Goal: Download file/media

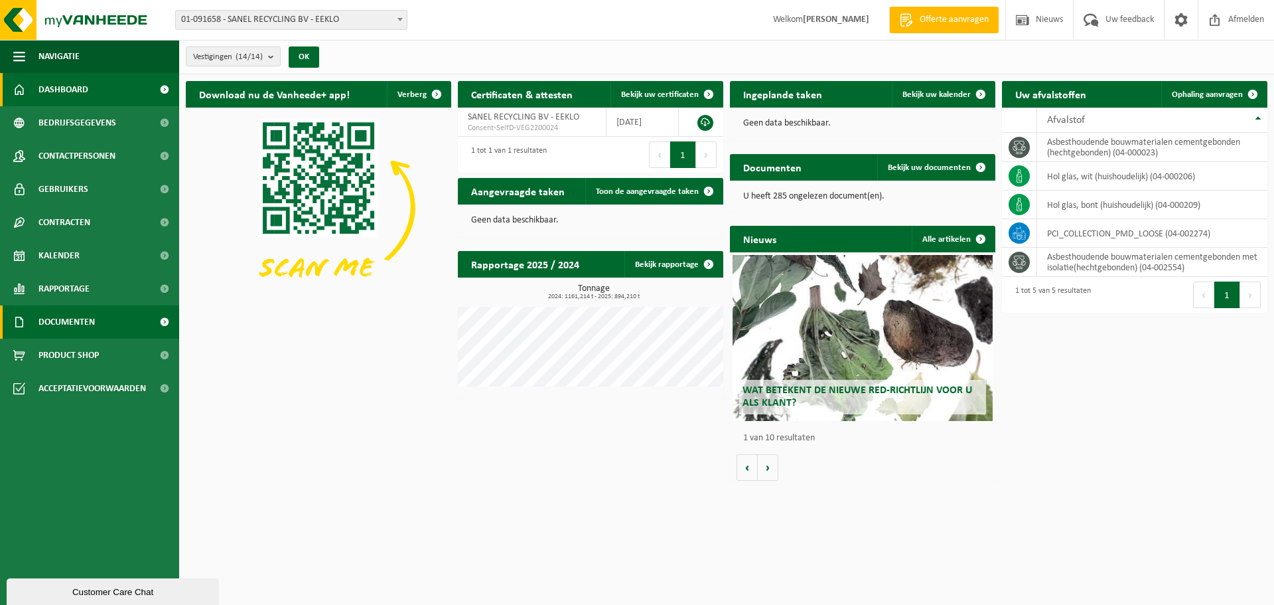
click at [59, 317] on span "Documenten" at bounding box center [66, 321] width 56 height 33
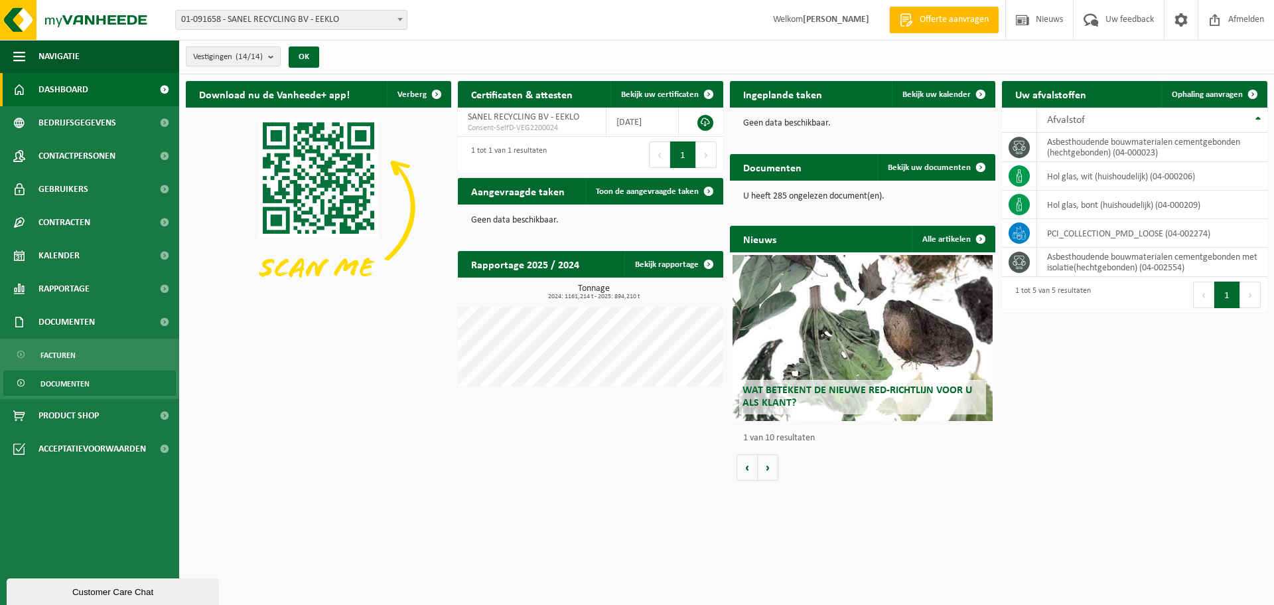
click at [71, 386] on span "Documenten" at bounding box center [64, 383] width 49 height 25
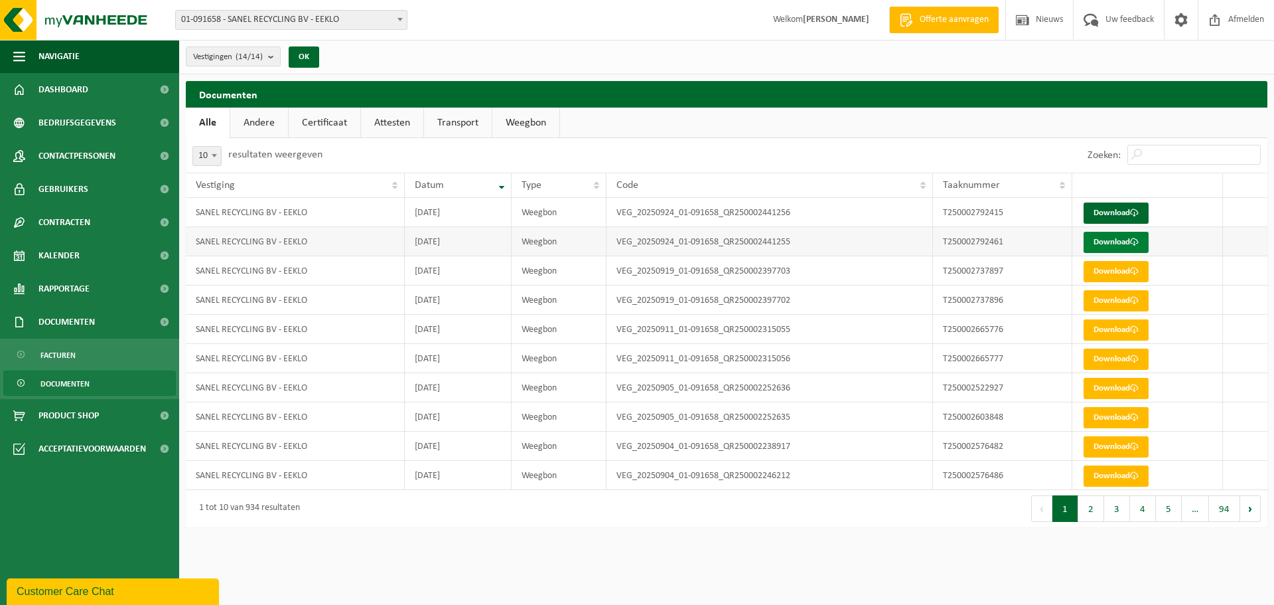
click at [1090, 245] on link "Download" at bounding box center [1116, 242] width 65 height 21
click at [1104, 204] on link "Download" at bounding box center [1116, 212] width 65 height 21
